Goal: Task Accomplishment & Management: Understand process/instructions

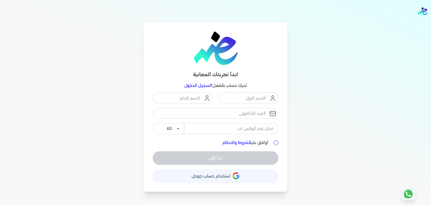
click at [196, 86] on link "تسجيل الدخول" at bounding box center [197, 85] width 26 height 5
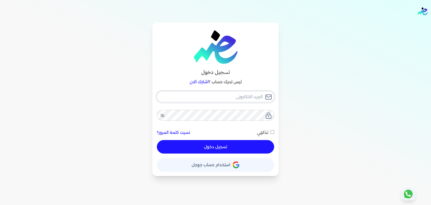
type input "[EMAIL_ADDRESS][DOMAIN_NAME]"
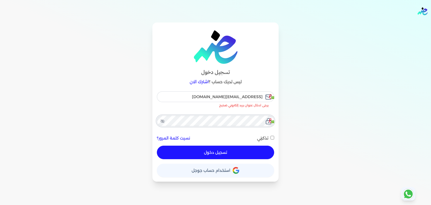
checkbox input "false"
type input "ensoulify2021@gmail.com"
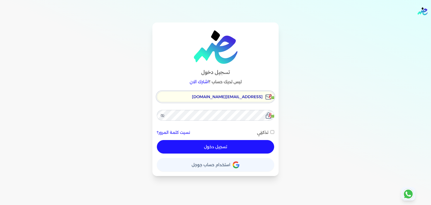
click at [232, 96] on input "ensoulify2021@gmail.com" at bounding box center [215, 96] width 117 height 11
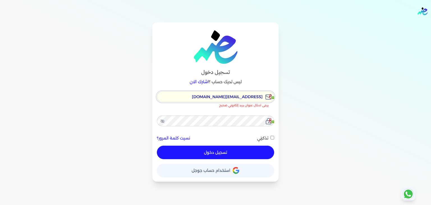
checkbox input "false"
type input "[EMAIL_ADDRESS][DOMAIN_NAME]"
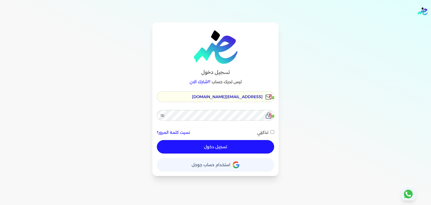
click at [225, 147] on button "تسجيل دخول" at bounding box center [215, 146] width 117 height 13
checkbox input "false"
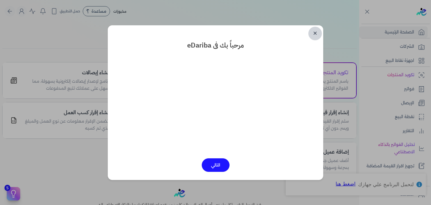
click at [317, 36] on link "✕" at bounding box center [314, 33] width 13 height 13
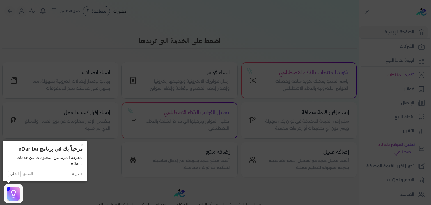
click at [313, 72] on icon at bounding box center [215, 102] width 431 height 205
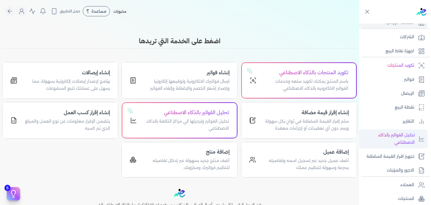
scroll to position [7, 0]
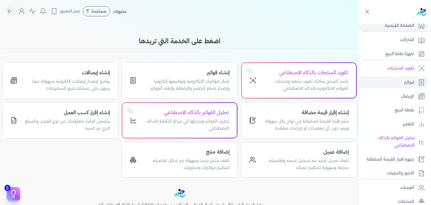
click at [408, 84] on p "فواتير" at bounding box center [409, 82] width 10 height 7
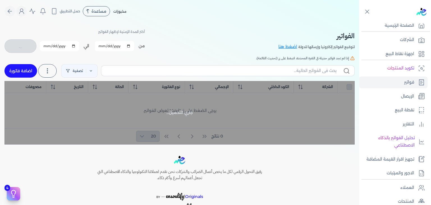
checkbox input "false"
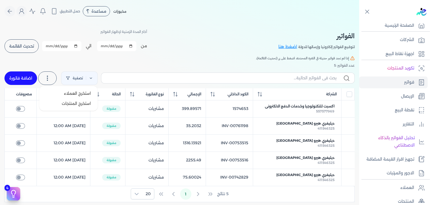
click at [49, 79] on icon at bounding box center [47, 78] width 7 height 7
click at [72, 94] on span "استخرج العملاء" at bounding box center [77, 93] width 27 height 6
click at [76, 103] on span "استخرج المنتجات" at bounding box center [76, 103] width 29 height 6
click at [221, 61] on div "الفواتير لتوقيع الفواتير إلكترونيا وإرسالها للدولة اضغط هنا أختر المدة الزمنية …" at bounding box center [179, 111] width 359 height 179
click at [369, 12] on icon at bounding box center [367, 11] width 7 height 7
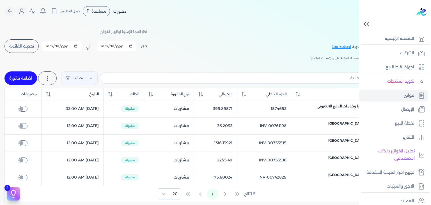
scroll to position [7, 0]
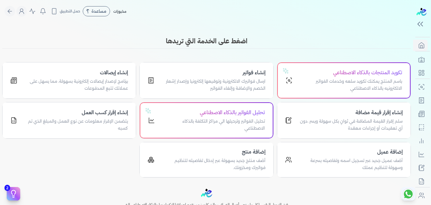
click at [127, 34] on div "Toggle Navigation الاسعار العمولات مساعدة خدمة العملاء دليل المستخدم تسجيل الدخ…" at bounding box center [206, 102] width 413 height 205
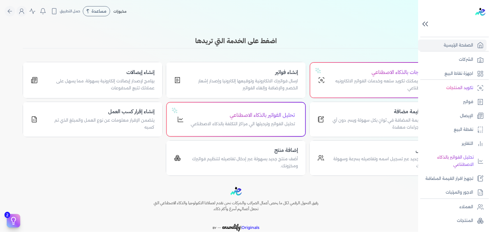
click at [421, 22] on icon at bounding box center [425, 24] width 10 height 10
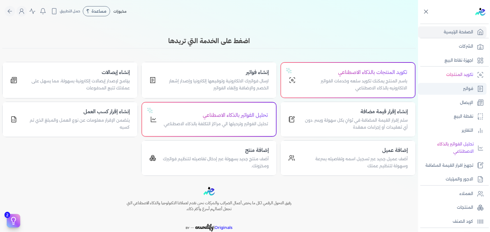
click at [431, 88] on p "فواتير" at bounding box center [468, 88] width 10 height 7
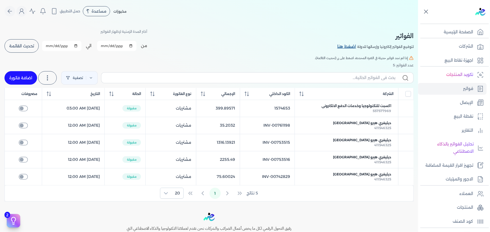
click at [352, 49] on link "اضغط هنا" at bounding box center [347, 47] width 20 height 6
click at [348, 44] on link "اضغط هنا" at bounding box center [347, 47] width 20 height 6
click at [343, 47] on link "اضغط هنا" at bounding box center [347, 47] width 20 height 6
click at [64, 11] on span "حمل التطبيق" at bounding box center [70, 11] width 20 height 5
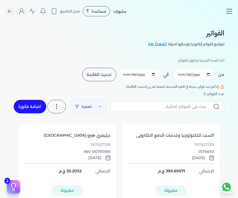
click at [230, 12] on icon "Toggle navigation" at bounding box center [229, 11] width 8 height 8
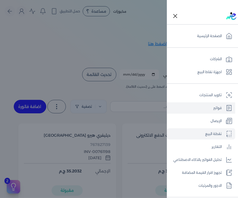
click at [193, 134] on link "نقطة البيع" at bounding box center [201, 133] width 68 height 11
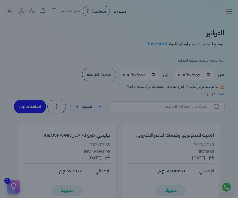
select select "EGP"
select select "EGS"
select select "B"
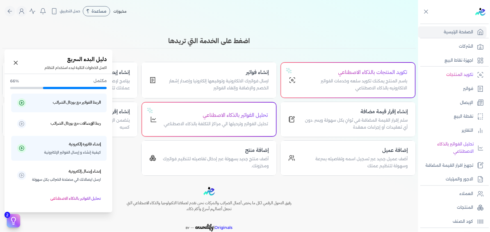
click at [15, 219] on icon at bounding box center [13, 221] width 8 height 8
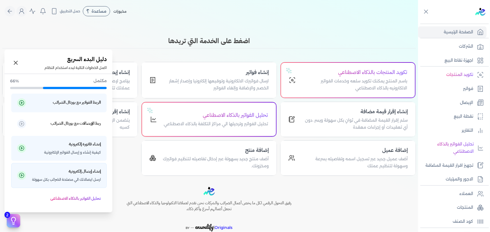
click at [74, 174] on h5 "إنشاء إيصال إلكترونية" at bounding box center [84, 171] width 32 height 7
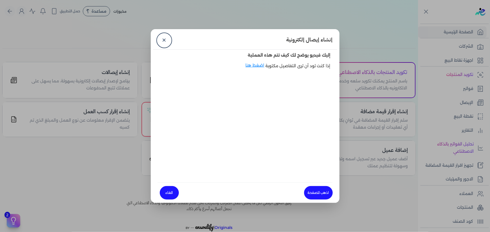
click at [13, 229] on dialog "إنشاء إيصال إلكترونية ✕ إليك فيديو يوضح لك كيف تتم هذه العملية إذا كنت تود أن ت…" at bounding box center [245, 116] width 490 height 232
click at [14, 222] on dialog "إنشاء إيصال إلكترونية ✕ إليك فيديو يوضح لك كيف تتم هذه العملية إذا كنت تود أن ت…" at bounding box center [245, 116] width 490 height 232
click at [105, 170] on dialog "إنشاء إيصال إلكترونية ✕ إليك فيديو يوضح لك كيف تتم هذه العملية إذا كنت تود أن ت…" at bounding box center [245, 116] width 490 height 232
drag, startPoint x: 262, startPoint y: 63, endPoint x: 252, endPoint y: 62, distance: 10.8
click at [262, 63] on link "اضغط هنا" at bounding box center [256, 69] width 20 height 13
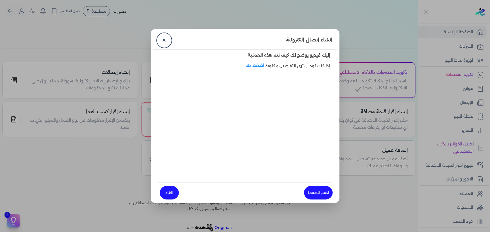
click at [20, 188] on dialog "إنشاء إيصال إلكترونية ✕ إليك فيديو يوضح لك كيف تتم هذه العملية إذا كنت تود أن ت…" at bounding box center [245, 116] width 490 height 232
click at [166, 38] on link "✕" at bounding box center [163, 40] width 13 height 13
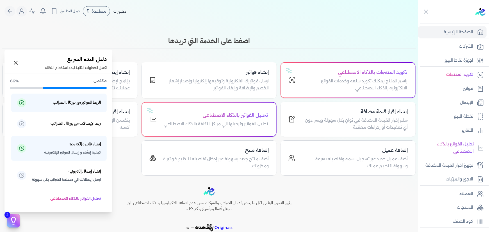
click at [14, 216] on button "2" at bounding box center [13, 220] width 13 height 13
click at [86, 104] on h5 "الربط الفواتير مع بورتال الضرائب" at bounding box center [77, 102] width 48 height 7
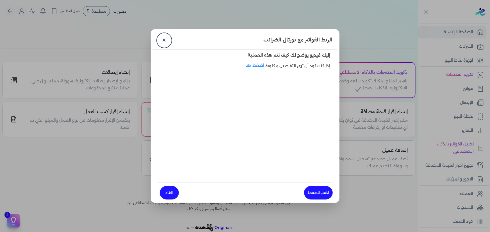
click at [85, 63] on dialog "الربط الفواتير مع بورتال الضرائب ✕ إليك فيديو يوضح لك كيف تتم هذه العملية إذا ك…" at bounding box center [245, 116] width 490 height 232
drag, startPoint x: 57, startPoint y: 22, endPoint x: 54, endPoint y: 14, distance: 8.5
click at [57, 22] on dialog "الربط الفواتير مع بورتال الضرائب ✕ إليك فيديو يوضح لك كيف تتم هذه العملية إذا ك…" at bounding box center [245, 116] width 490 height 232
click at [164, 41] on link "✕" at bounding box center [163, 40] width 13 height 13
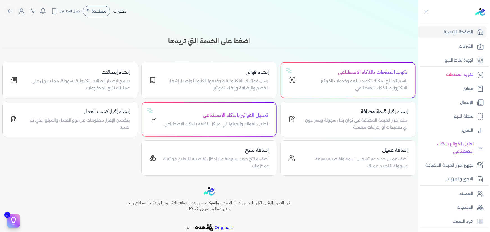
click at [127, 36] on h3 "اضغط على الخدمة التي تريدها" at bounding box center [208, 41] width 413 height 10
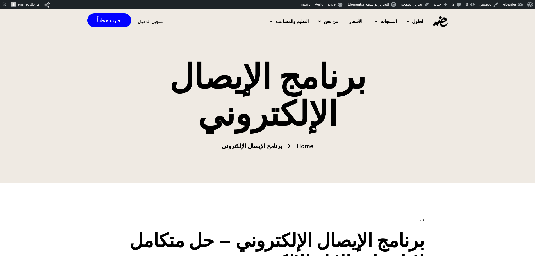
drag, startPoint x: 54, startPoint y: 22, endPoint x: 70, endPoint y: 21, distance: 16.0
click at [54, 22] on div "الحلول مكاتب المحاسبة الشركات والمكاتب المنتجات تكويد المنتجات بالذكاء الاصطناع…" at bounding box center [267, 21] width 535 height 25
